Goal: Find contact information: Find contact information

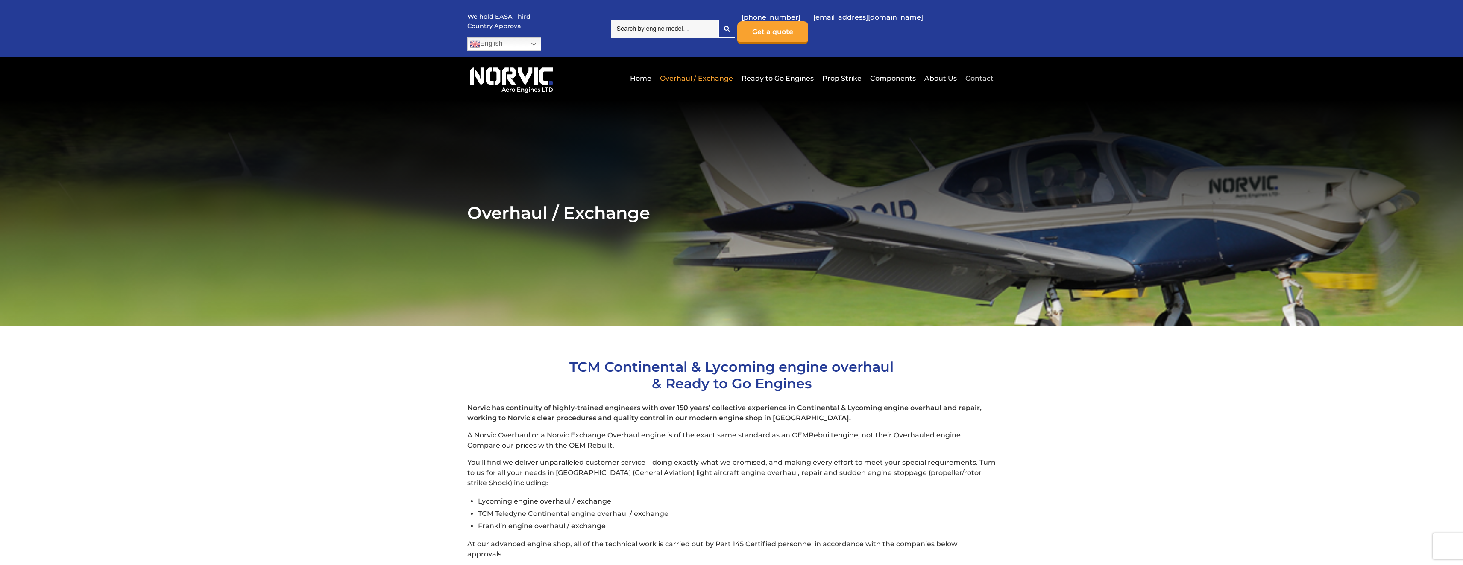
click at [985, 68] on link "Contact" at bounding box center [978, 78] width 30 height 21
click at [981, 68] on link "Contact" at bounding box center [978, 78] width 30 height 21
click at [978, 68] on link "Contact" at bounding box center [978, 78] width 30 height 21
